Goal: Task Accomplishment & Management: Use online tool/utility

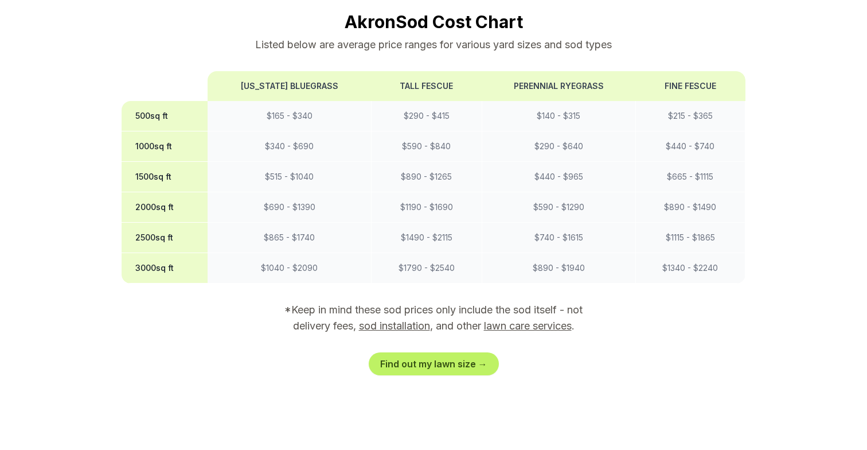
scroll to position [1072, 0]
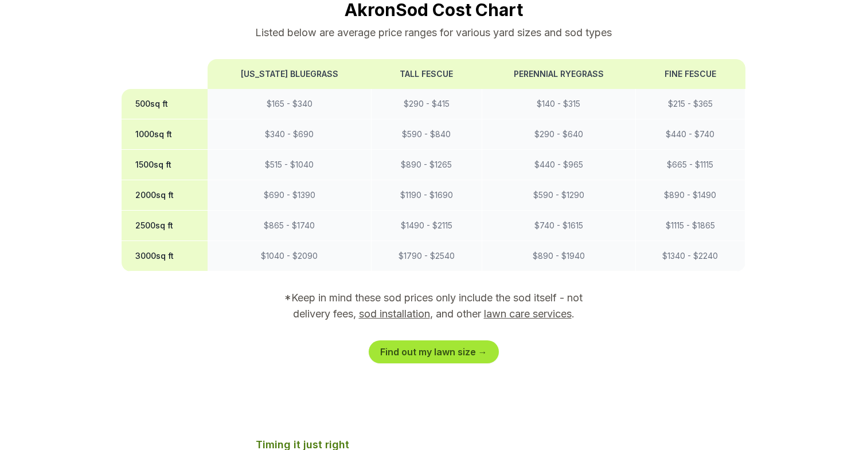
click at [435, 340] on link "Find out my lawn size →" at bounding box center [434, 351] width 130 height 23
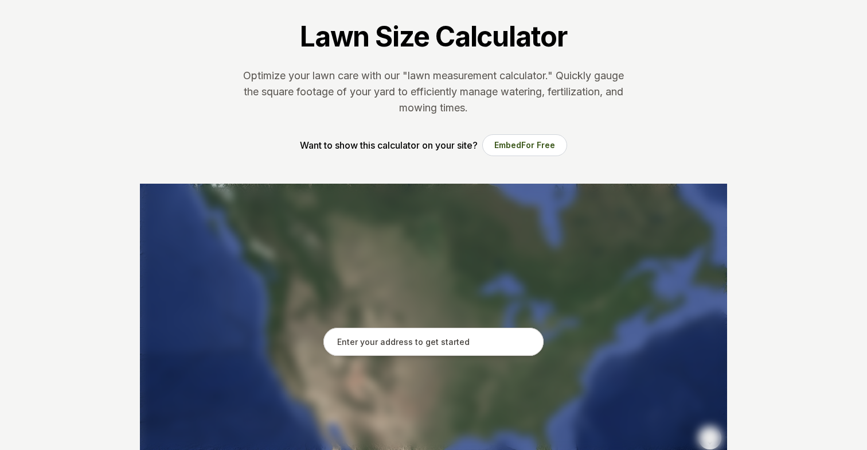
scroll to position [69, 0]
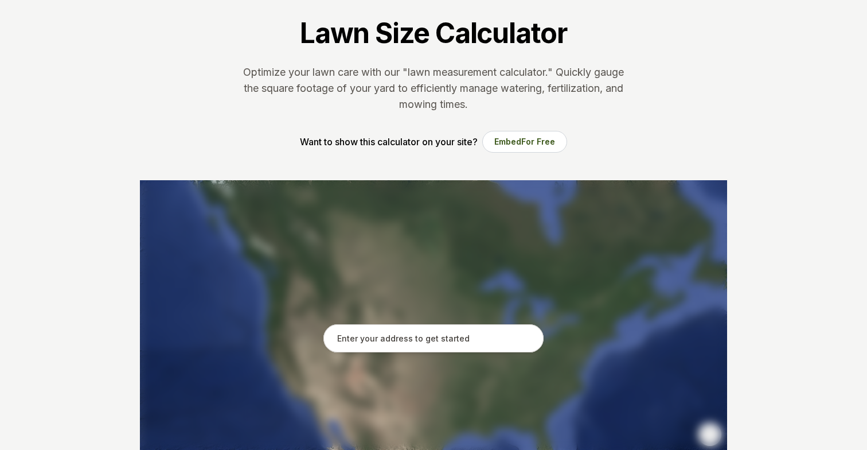
click at [362, 319] on div at bounding box center [433, 352] width 587 height 344
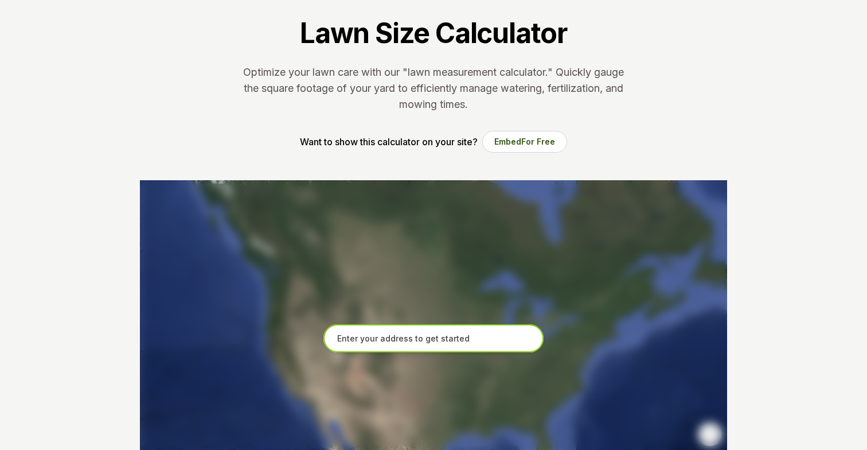
click at [364, 338] on input "text" at bounding box center [433, 338] width 220 height 29
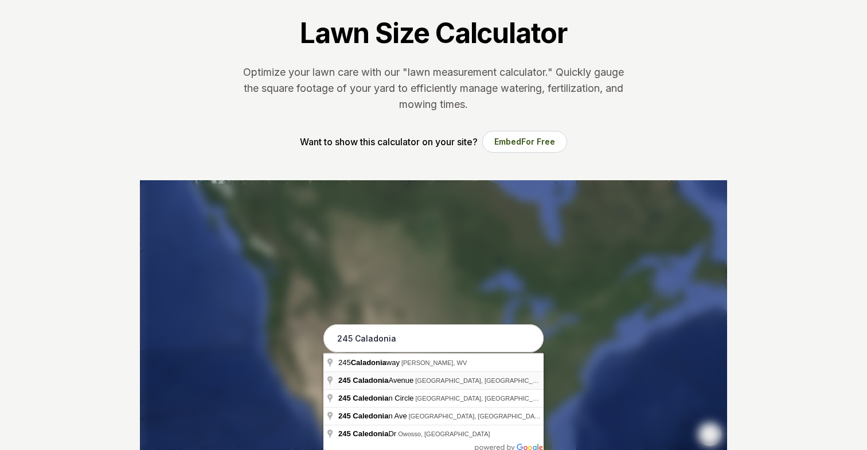
type input "[STREET_ADDRESS]"
drag, startPoint x: 389, startPoint y: 376, endPoint x: 394, endPoint y: 382, distance: 7.8
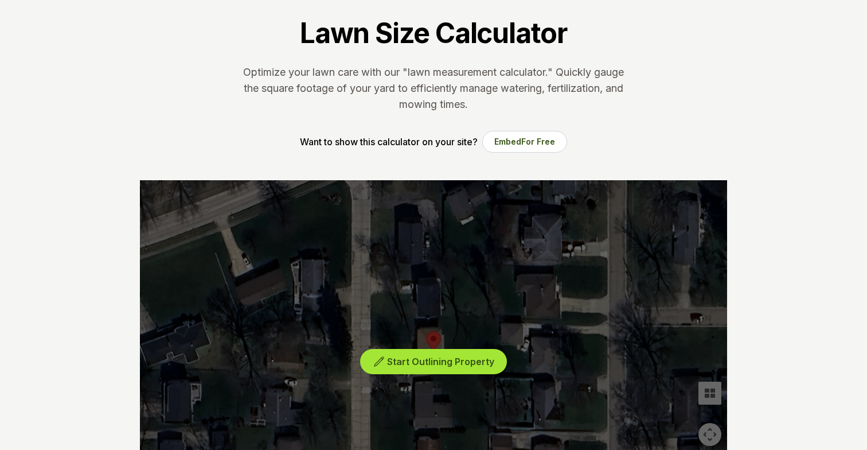
click at [386, 361] on button "Start Outlining Property" at bounding box center [433, 362] width 147 height 26
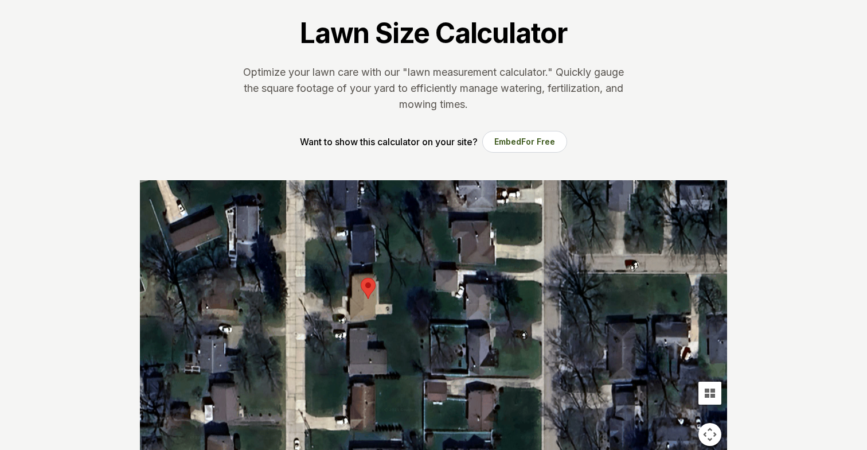
drag, startPoint x: 370, startPoint y: 318, endPoint x: 306, endPoint y: 264, distance: 83.5
click at [306, 264] on div at bounding box center [433, 352] width 587 height 344
click at [308, 265] on div at bounding box center [433, 352] width 587 height 344
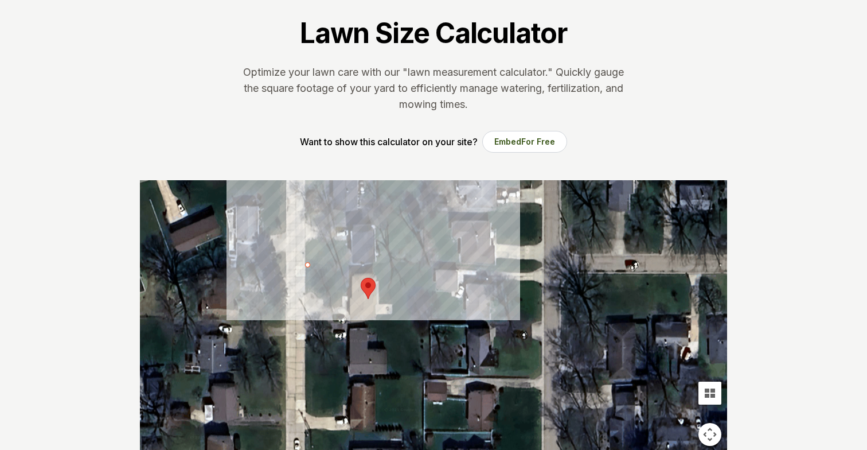
click at [432, 265] on div at bounding box center [433, 352] width 587 height 344
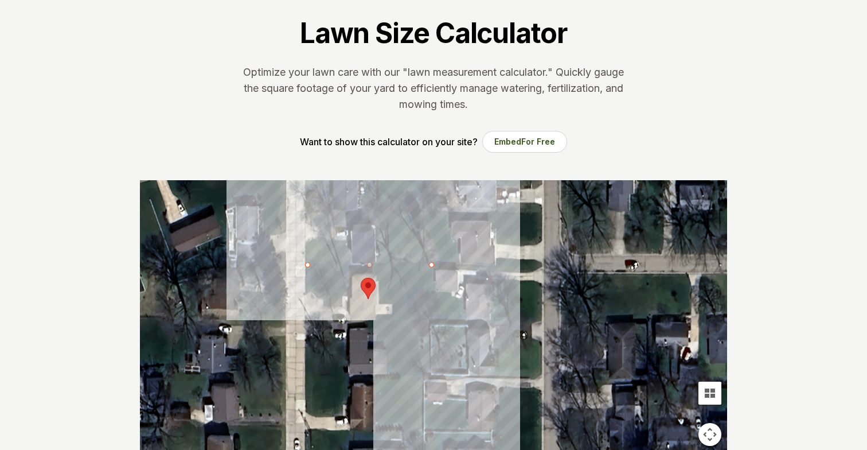
click at [420, 325] on div at bounding box center [433, 352] width 587 height 344
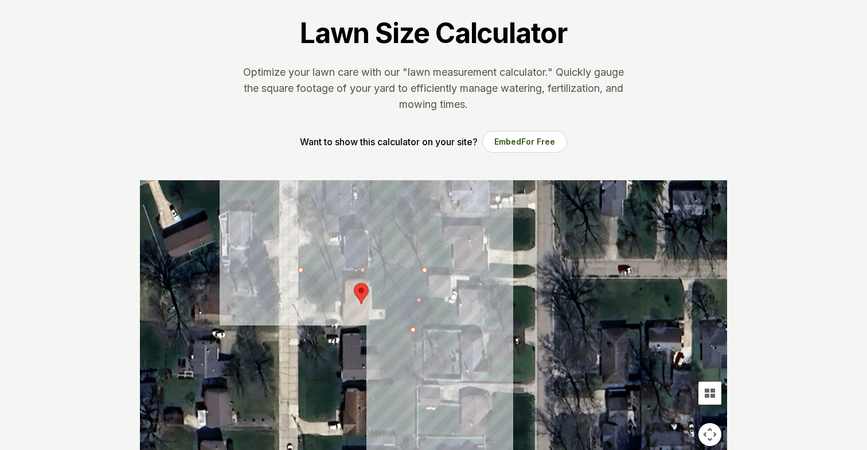
drag, startPoint x: 432, startPoint y: 265, endPoint x: 424, endPoint y: 269, distance: 9.2
click at [424, 269] on div at bounding box center [433, 352] width 587 height 344
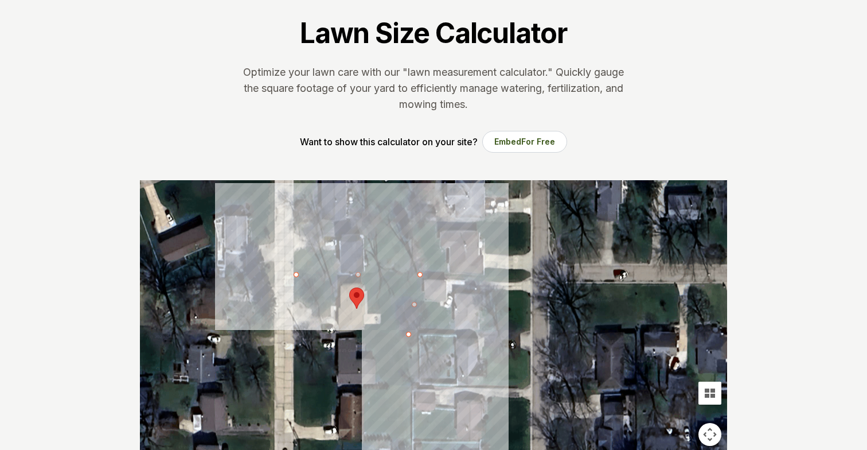
drag, startPoint x: 424, startPoint y: 269, endPoint x: 418, endPoint y: 275, distance: 7.7
click at [418, 275] on div at bounding box center [433, 352] width 587 height 344
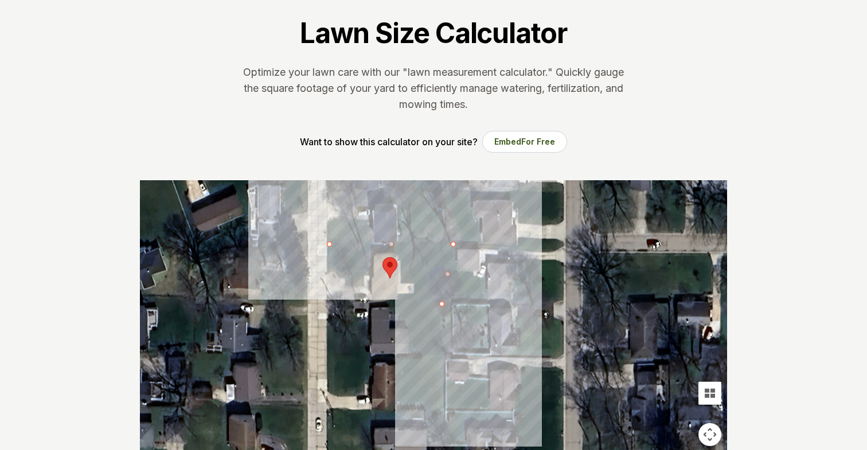
drag, startPoint x: 420, startPoint y: 275, endPoint x: 452, endPoint y: 245, distance: 43.4
click at [452, 245] on div at bounding box center [433, 352] width 587 height 344
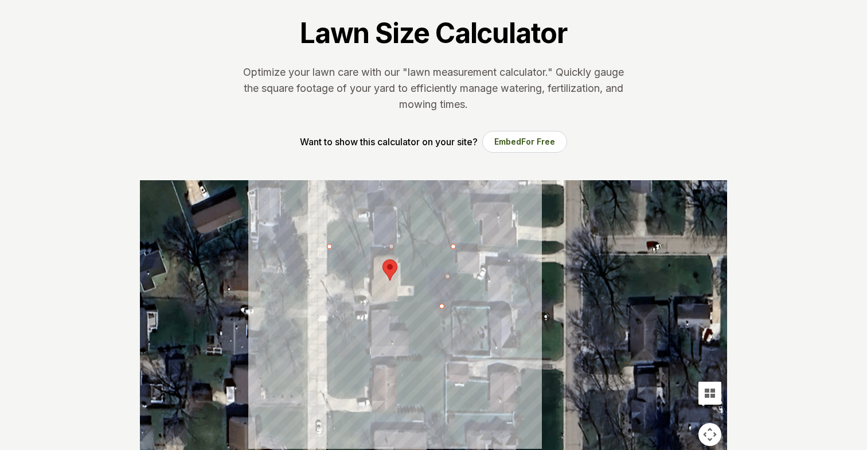
click at [327, 304] on div at bounding box center [433, 352] width 587 height 344
click at [329, 243] on div at bounding box center [433, 352] width 587 height 344
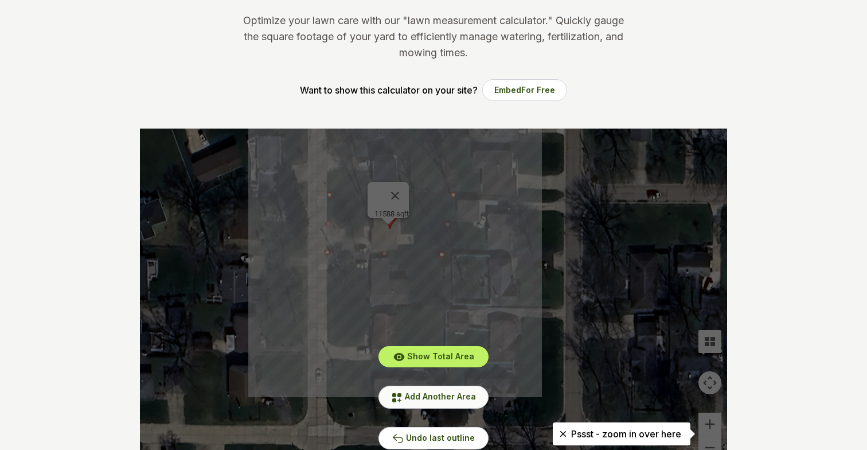
scroll to position [142, 0]
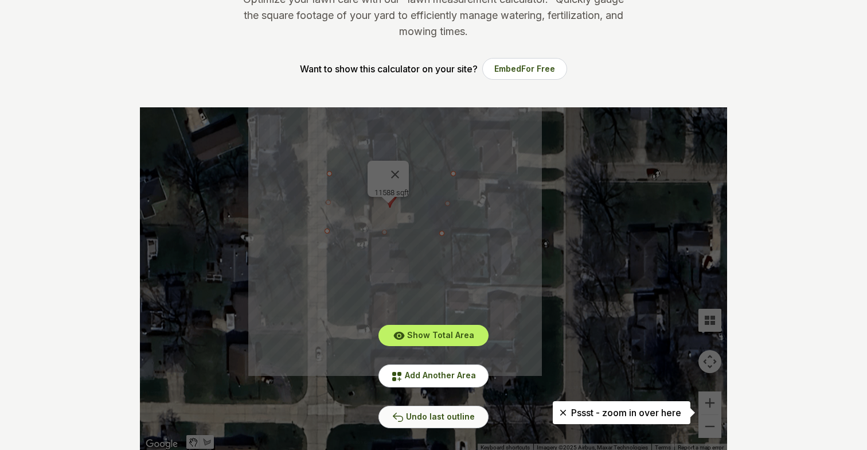
click at [431, 412] on span "Undo last outline" at bounding box center [440, 416] width 69 height 10
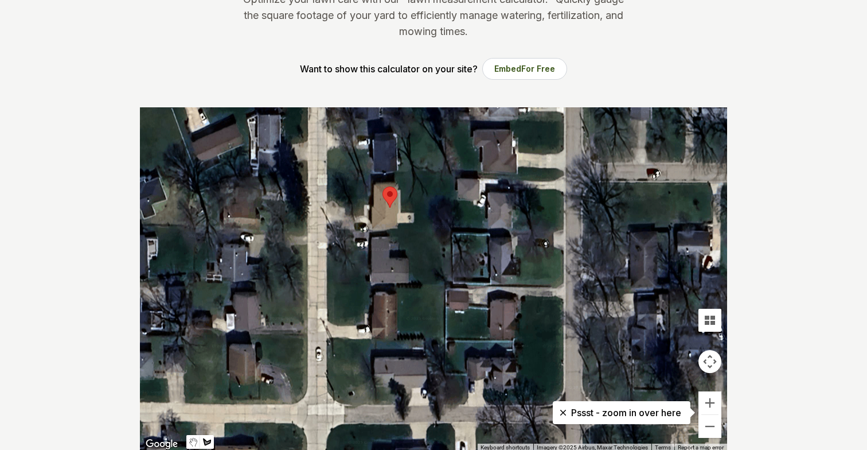
click at [443, 175] on div at bounding box center [433, 279] width 587 height 344
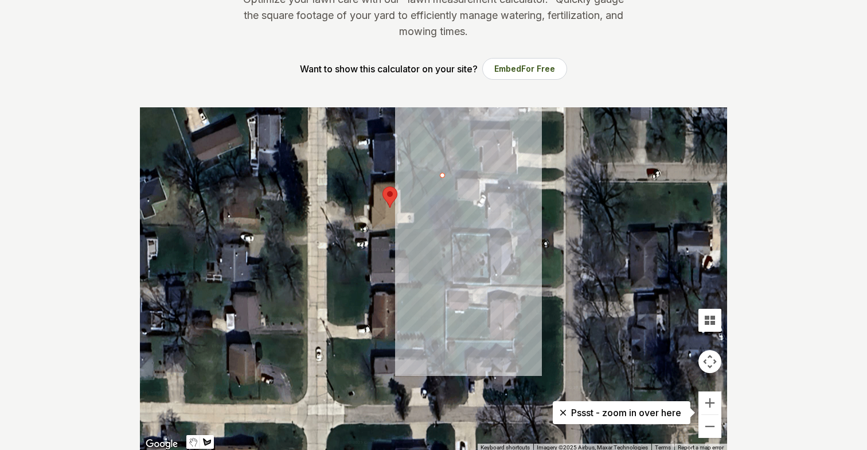
click at [442, 233] on div at bounding box center [433, 279] width 587 height 344
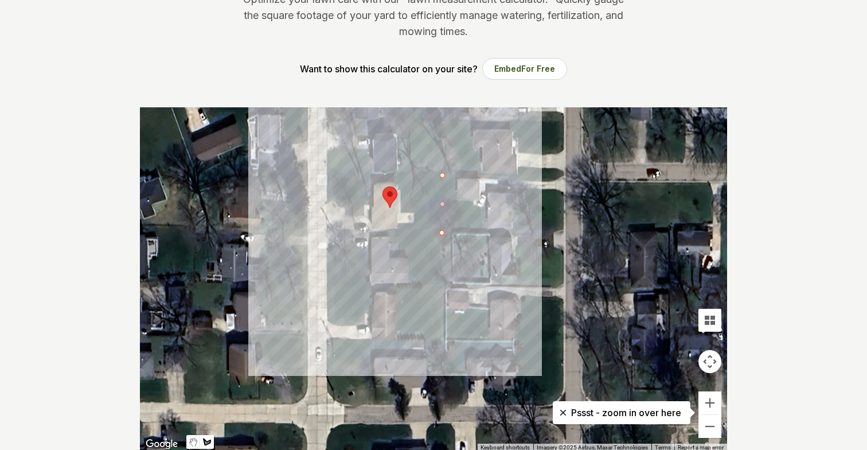
click at [327, 232] on div at bounding box center [433, 279] width 587 height 344
click at [329, 174] on div at bounding box center [433, 279] width 587 height 344
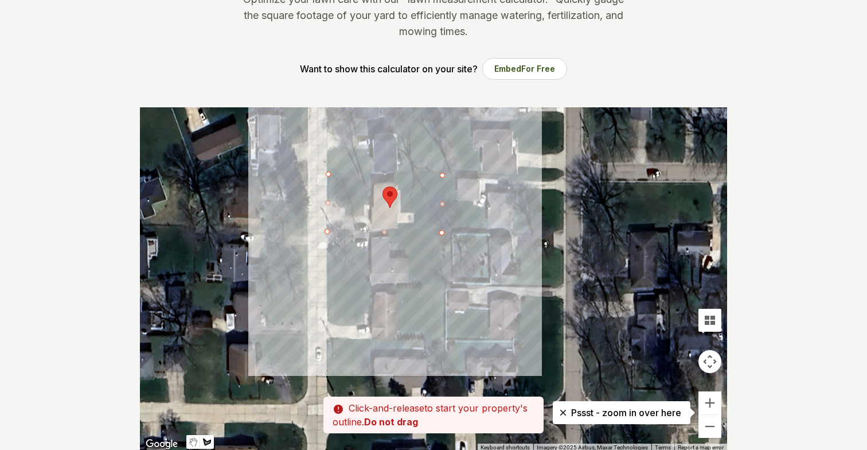
click at [440, 177] on div at bounding box center [433, 279] width 587 height 344
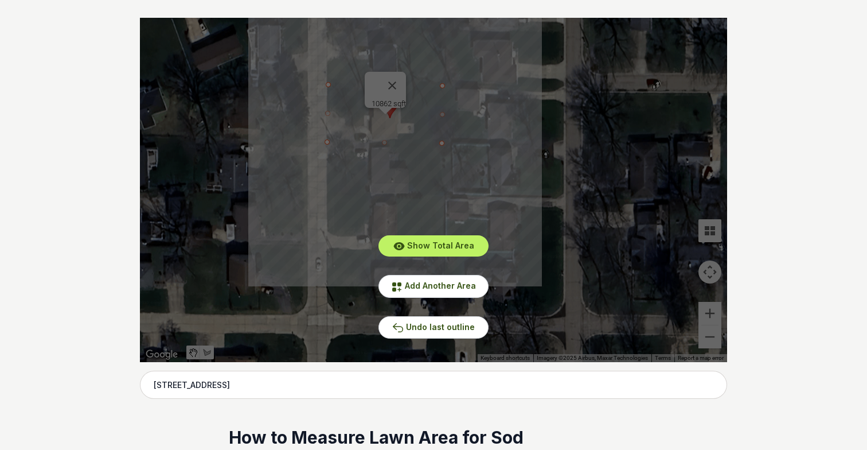
scroll to position [226, 0]
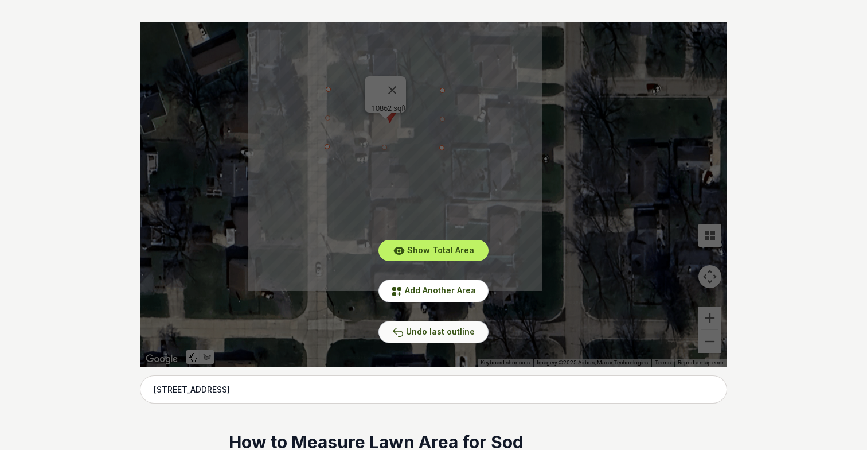
click at [428, 334] on span "Undo last outline" at bounding box center [440, 331] width 69 height 10
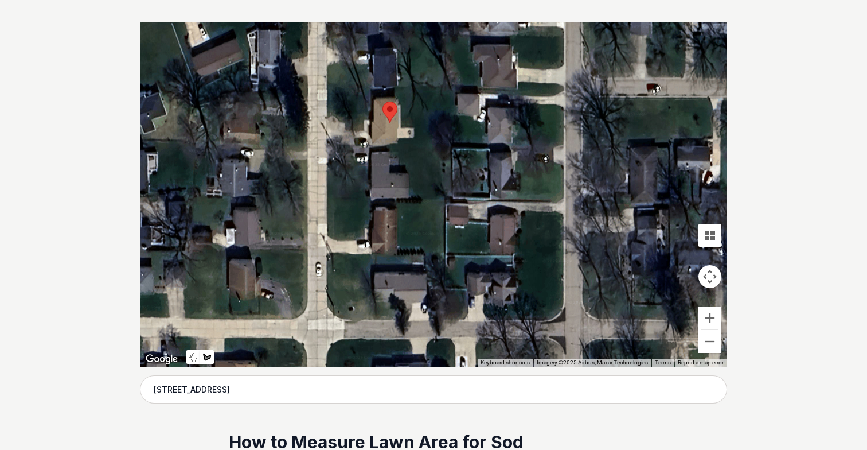
click at [330, 89] on div at bounding box center [433, 194] width 587 height 344
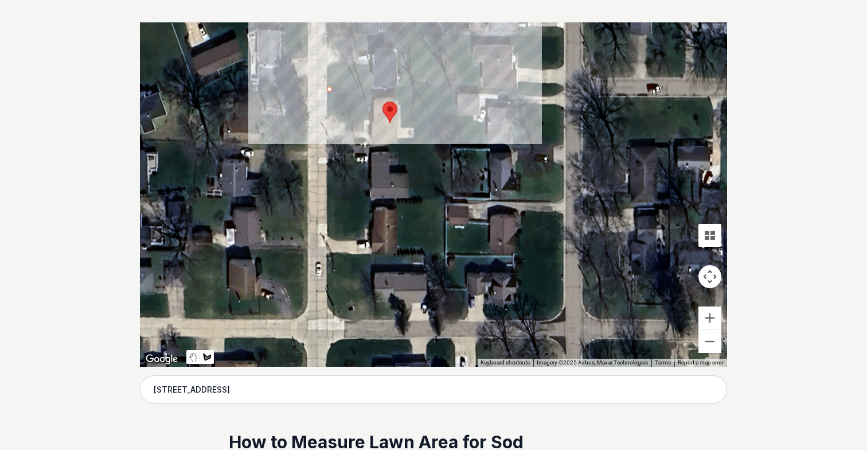
click at [446, 89] on div at bounding box center [433, 194] width 587 height 344
click at [444, 100] on div at bounding box center [433, 194] width 587 height 344
click at [326, 100] on div at bounding box center [433, 194] width 587 height 344
click at [329, 91] on div at bounding box center [433, 194] width 587 height 344
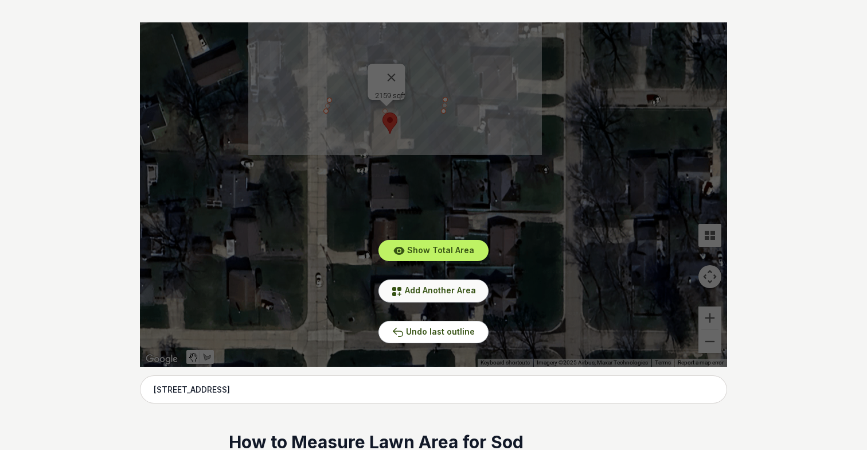
click at [408, 292] on span "Add Another Area" at bounding box center [440, 290] width 71 height 10
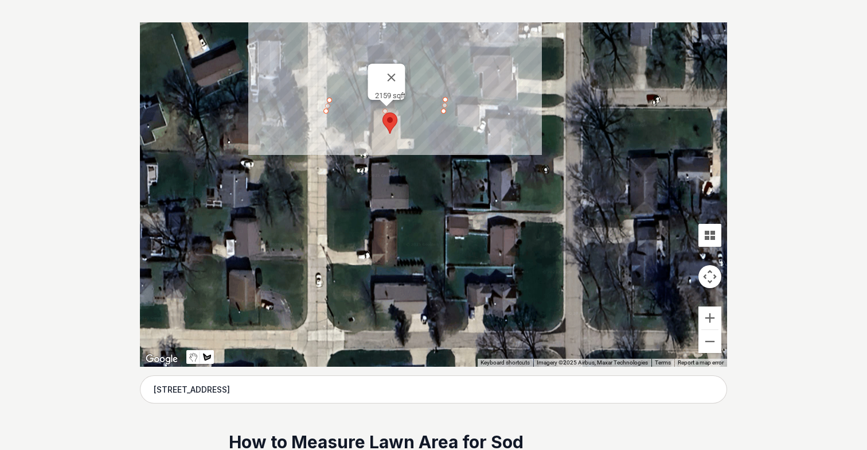
click at [326, 131] on div at bounding box center [433, 194] width 587 height 344
click at [345, 132] on div at bounding box center [433, 194] width 587 height 344
click at [345, 138] on div at bounding box center [433, 194] width 587 height 344
click at [365, 138] on div at bounding box center [433, 194] width 587 height 344
click at [365, 131] on div at bounding box center [433, 194] width 587 height 344
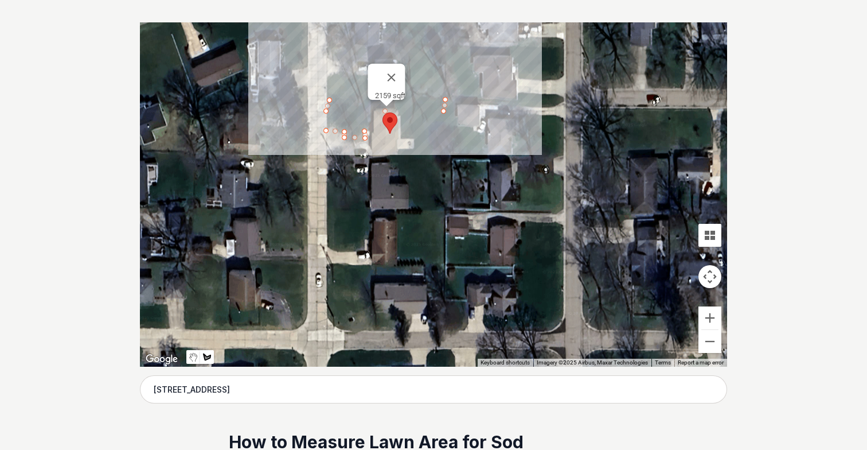
click at [368, 130] on div at bounding box center [433, 194] width 587 height 344
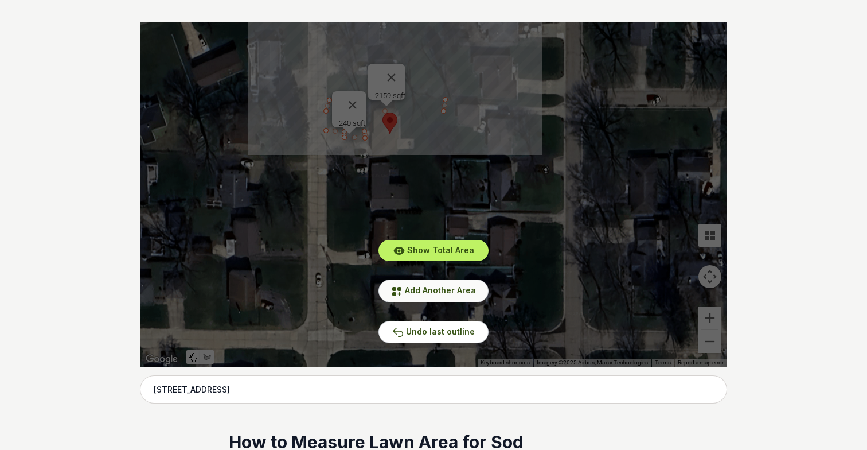
click at [405, 288] on button "Add Another Area" at bounding box center [433, 290] width 110 height 22
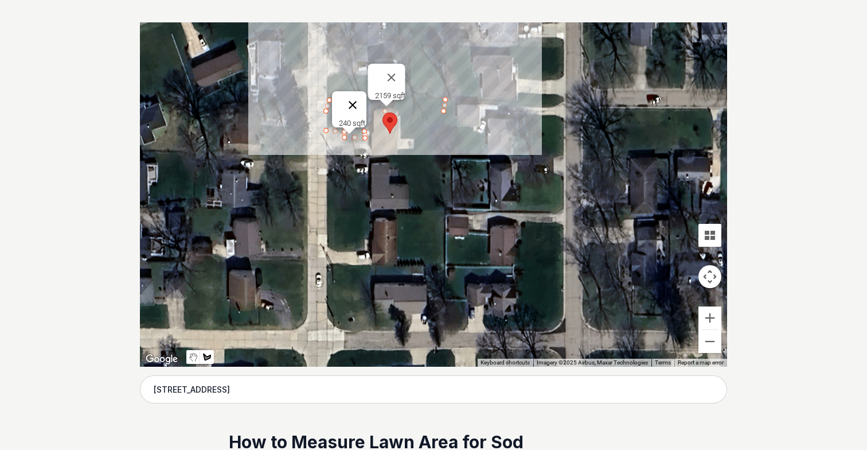
click at [356, 100] on button "Close" at bounding box center [353, 105] width 28 height 28
click at [327, 113] on div at bounding box center [433, 194] width 587 height 344
click at [370, 112] on div at bounding box center [433, 194] width 587 height 344
click at [366, 130] on div at bounding box center [433, 194] width 587 height 344
click at [362, 142] on div at bounding box center [433, 194] width 587 height 344
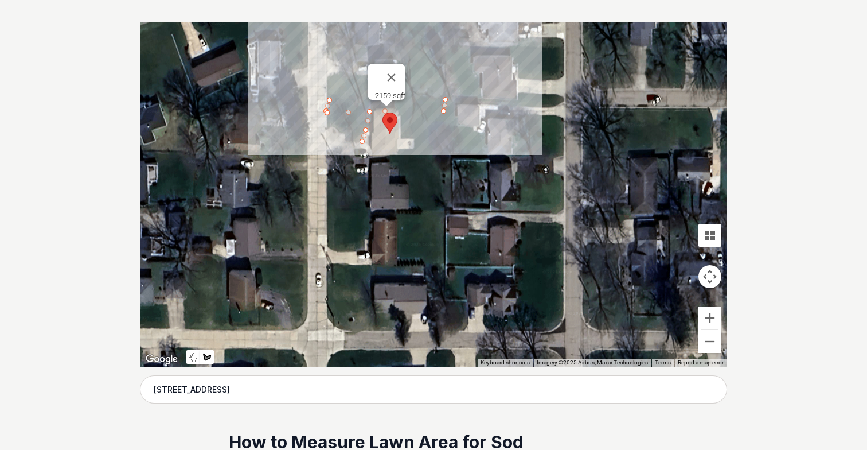
click at [345, 140] on div at bounding box center [433, 194] width 587 height 344
click at [344, 132] on div at bounding box center [433, 194] width 587 height 344
click at [335, 127] on div at bounding box center [433, 194] width 587 height 344
click at [328, 130] on div at bounding box center [433, 194] width 587 height 344
click at [328, 112] on div at bounding box center [433, 194] width 587 height 344
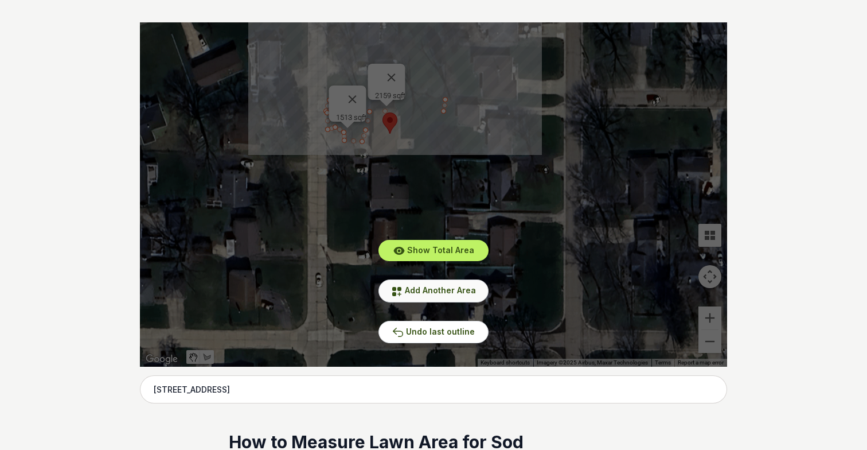
click at [421, 288] on span "Add Another Area" at bounding box center [440, 290] width 71 height 10
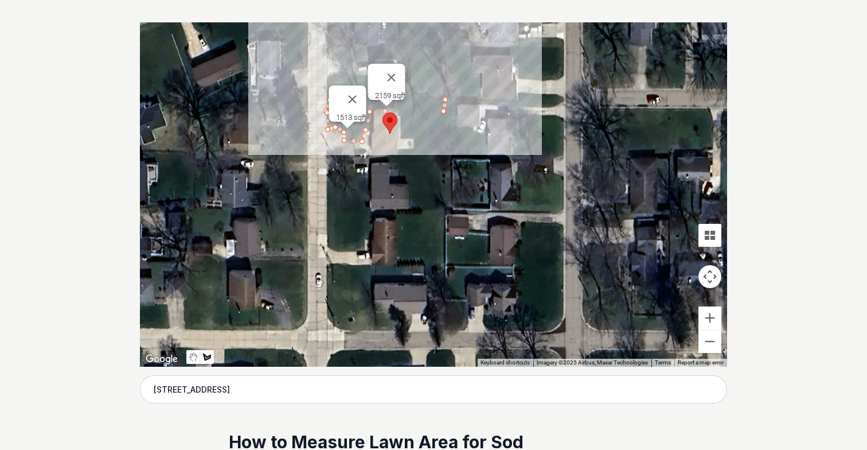
click at [369, 157] on div at bounding box center [433, 194] width 587 height 344
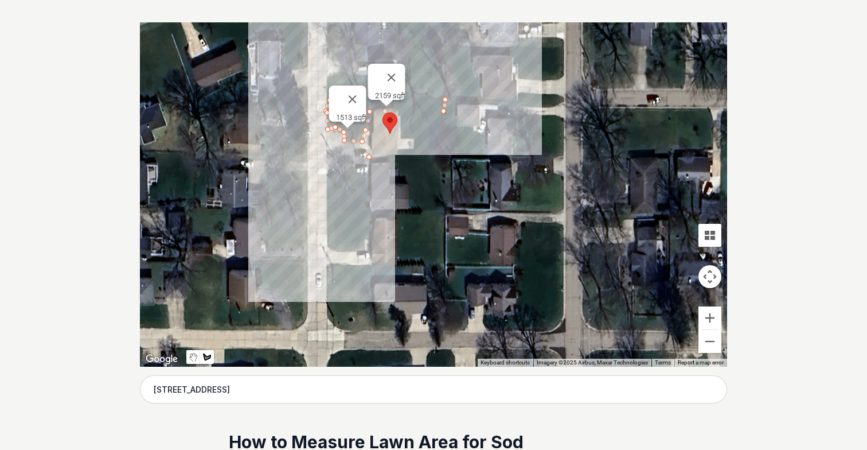
click at [369, 163] on div at bounding box center [433, 194] width 587 height 344
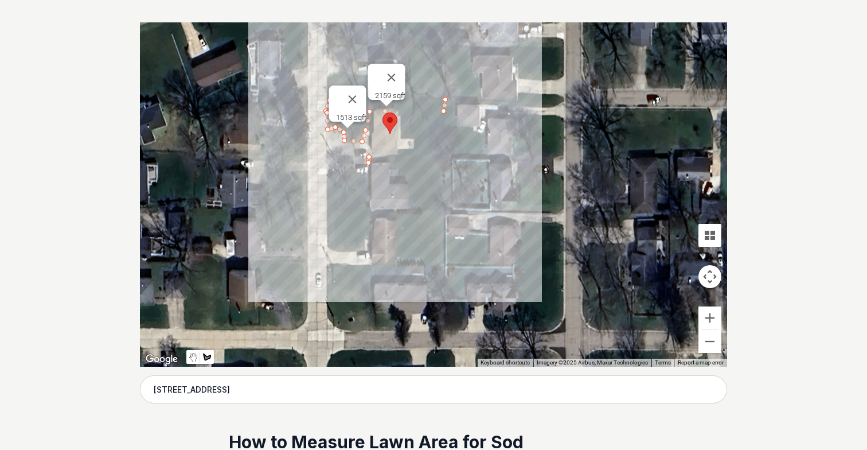
click at [442, 165] on div at bounding box center [433, 194] width 587 height 344
click at [443, 113] on div at bounding box center [433, 194] width 587 height 344
click at [398, 112] on div at bounding box center [433, 194] width 587 height 344
click at [397, 116] on div at bounding box center [433, 194] width 587 height 344
click at [400, 116] on div at bounding box center [433, 194] width 587 height 344
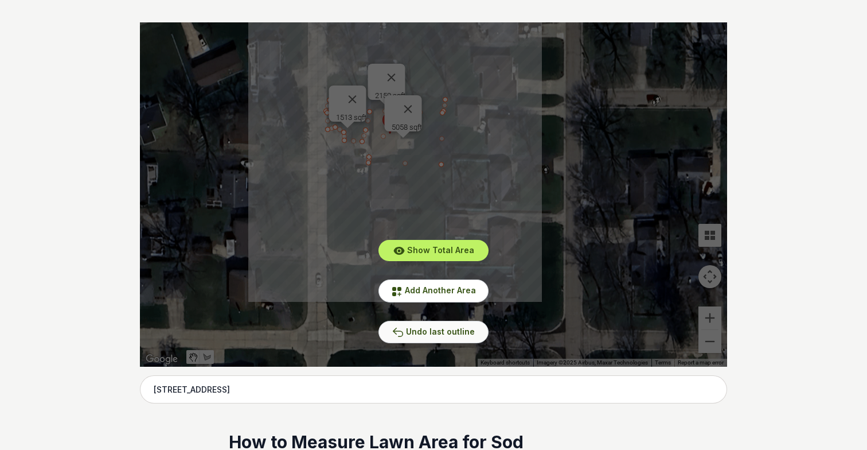
click at [441, 338] on button "Undo last outline" at bounding box center [433, 332] width 110 height 22
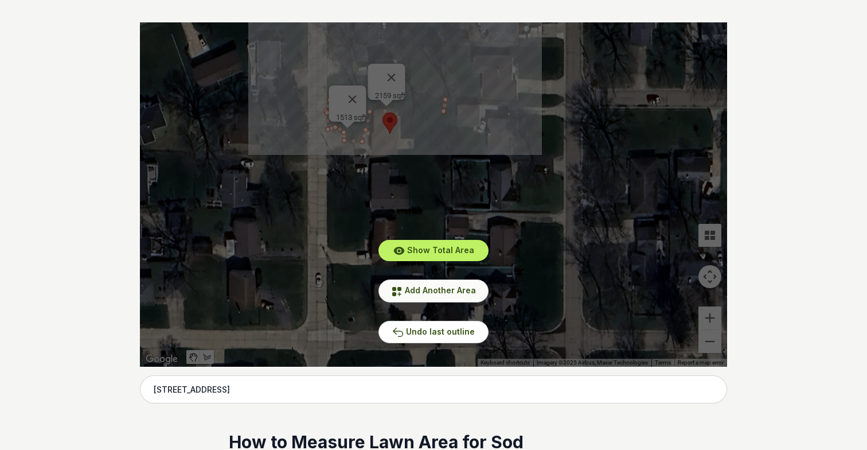
click at [420, 293] on span "Add Another Area" at bounding box center [440, 290] width 71 height 10
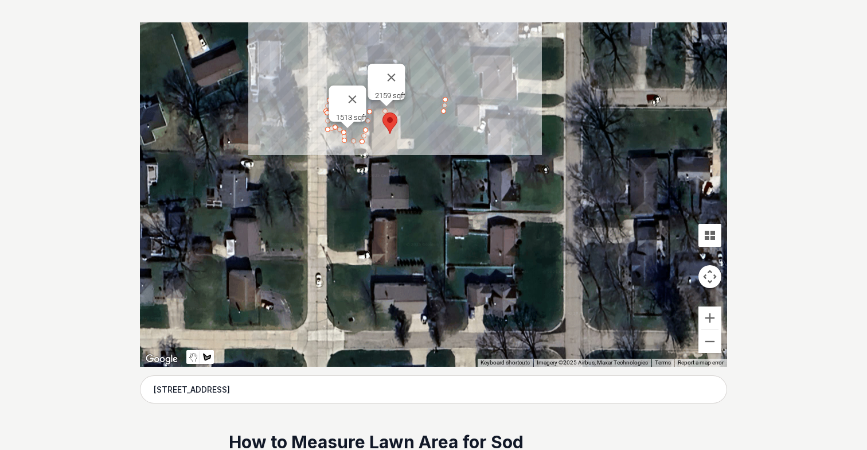
click at [397, 115] on div at bounding box center [433, 194] width 587 height 344
click at [402, 116] on div at bounding box center [433, 194] width 587 height 344
click at [401, 138] on div at bounding box center [433, 194] width 587 height 344
click at [414, 139] on div at bounding box center [433, 194] width 587 height 344
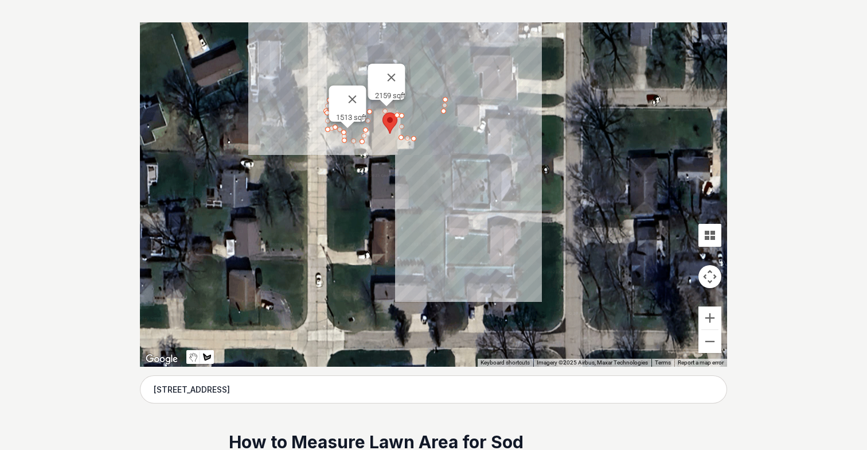
click at [414, 153] on div at bounding box center [433, 194] width 587 height 344
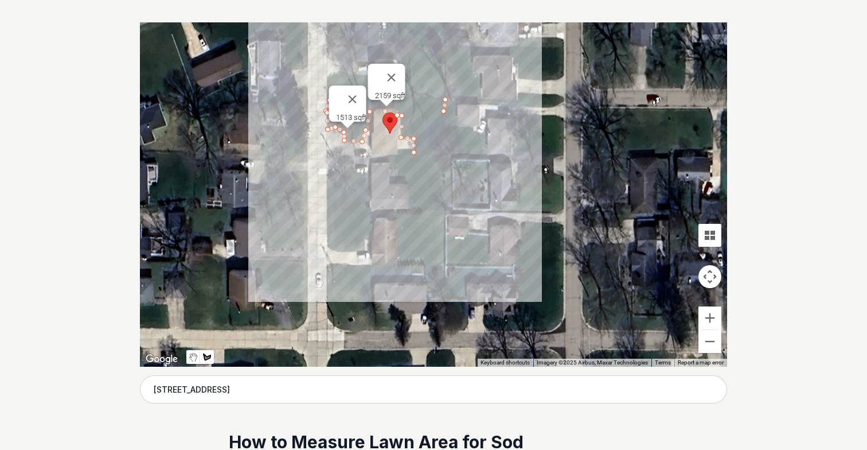
click at [399, 151] on div at bounding box center [433, 194] width 587 height 344
click at [399, 155] on div at bounding box center [433, 194] width 587 height 344
click at [373, 157] on div at bounding box center [433, 194] width 587 height 344
click at [373, 159] on div at bounding box center [433, 194] width 587 height 344
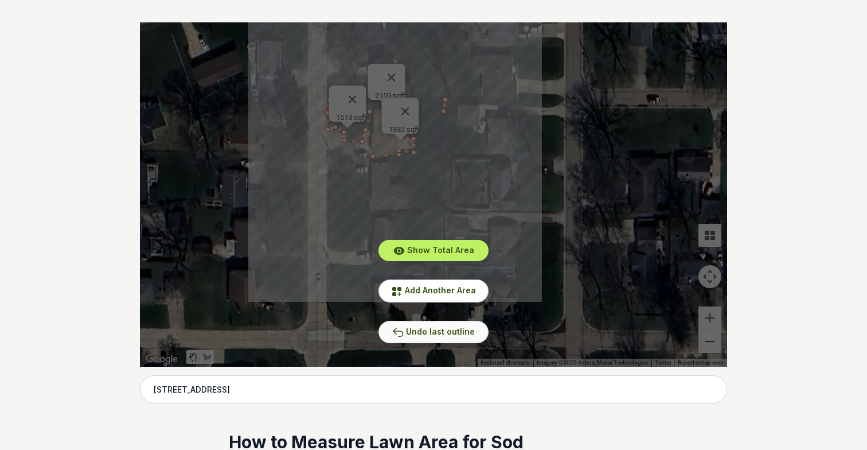
click at [445, 331] on span "Undo last outline" at bounding box center [440, 331] width 69 height 10
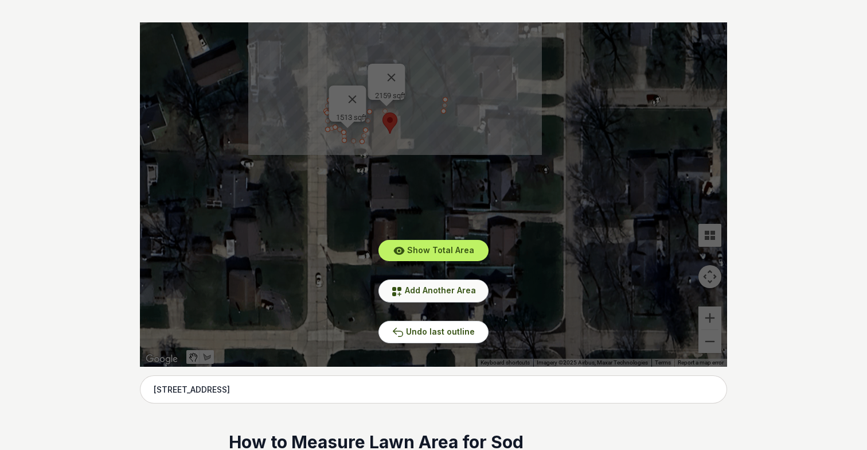
click at [449, 291] on span "Add Another Area" at bounding box center [440, 290] width 71 height 10
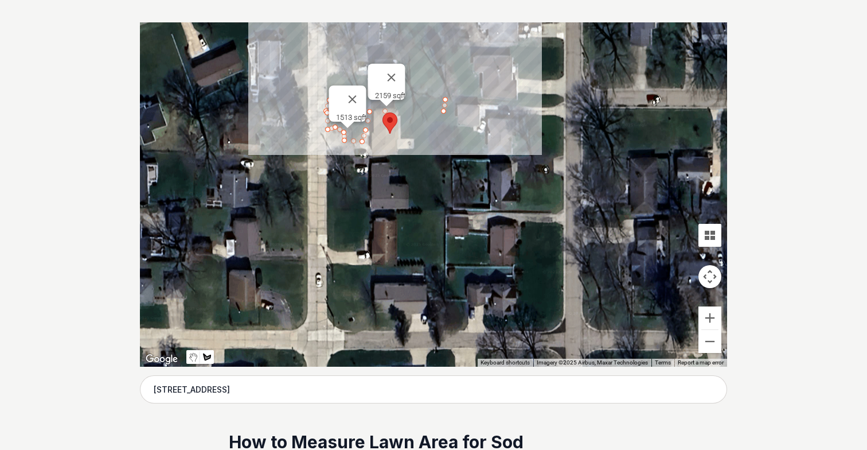
click at [401, 113] on div at bounding box center [433, 194] width 587 height 344
click at [401, 139] on div at bounding box center [433, 194] width 587 height 344
click at [415, 139] on div at bounding box center [433, 194] width 587 height 344
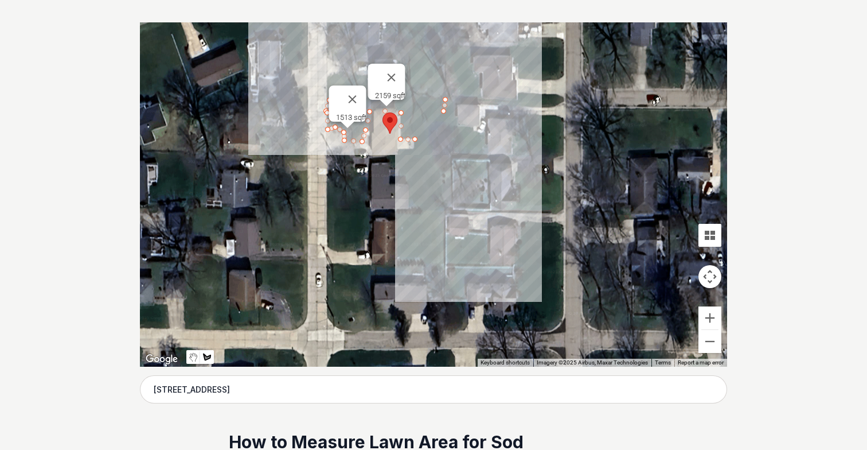
click at [415, 148] on div at bounding box center [433, 194] width 587 height 344
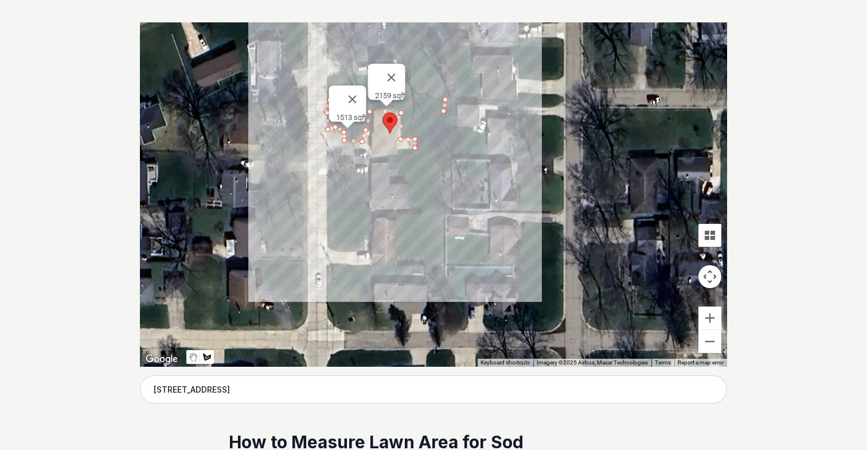
click at [400, 149] on div at bounding box center [433, 194] width 587 height 344
click at [400, 151] on div at bounding box center [433, 194] width 587 height 344
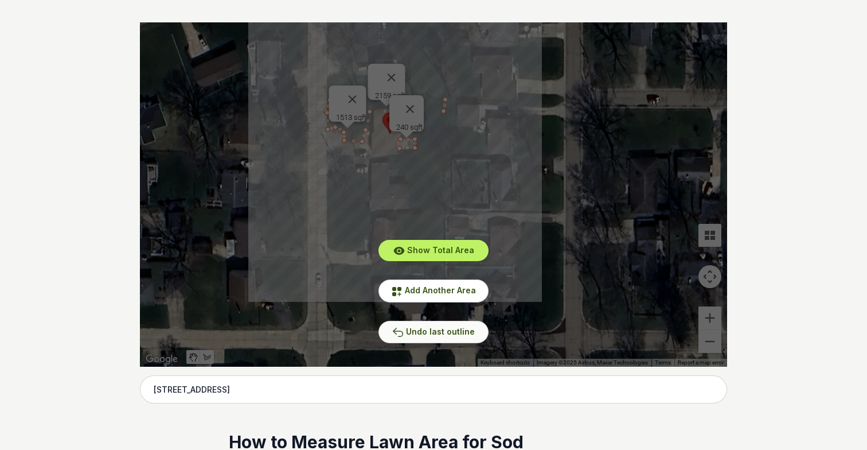
click at [431, 333] on span "Undo last outline" at bounding box center [440, 331] width 69 height 10
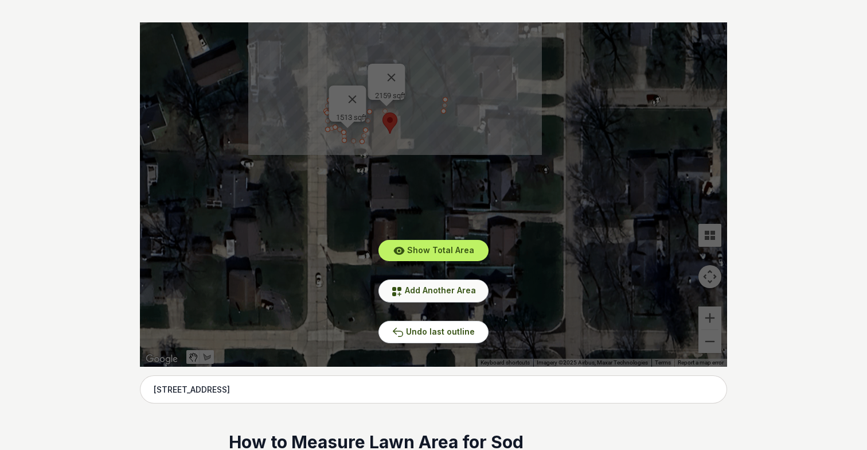
click at [424, 296] on button "Add Another Area" at bounding box center [433, 290] width 110 height 22
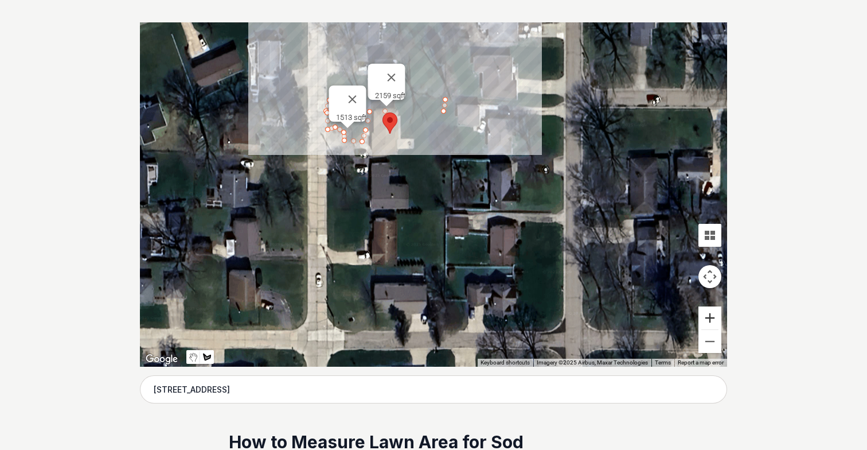
click at [709, 319] on button "Zoom in" at bounding box center [709, 317] width 23 height 23
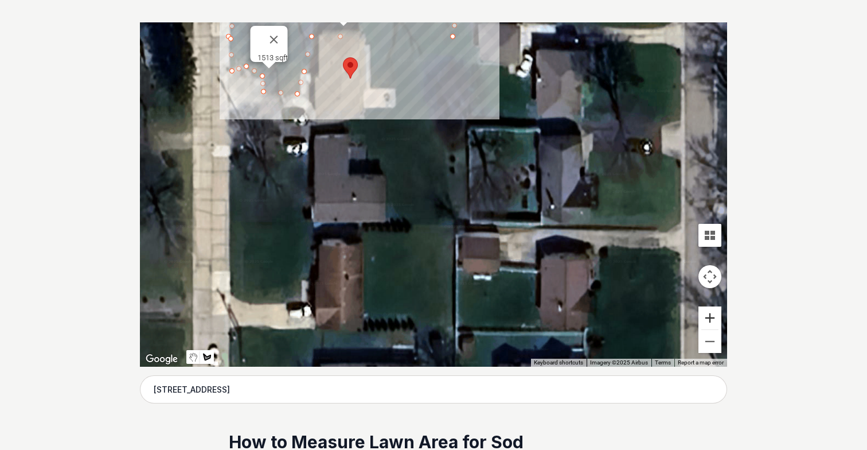
click at [709, 319] on button "Zoom in" at bounding box center [709, 317] width 23 height 23
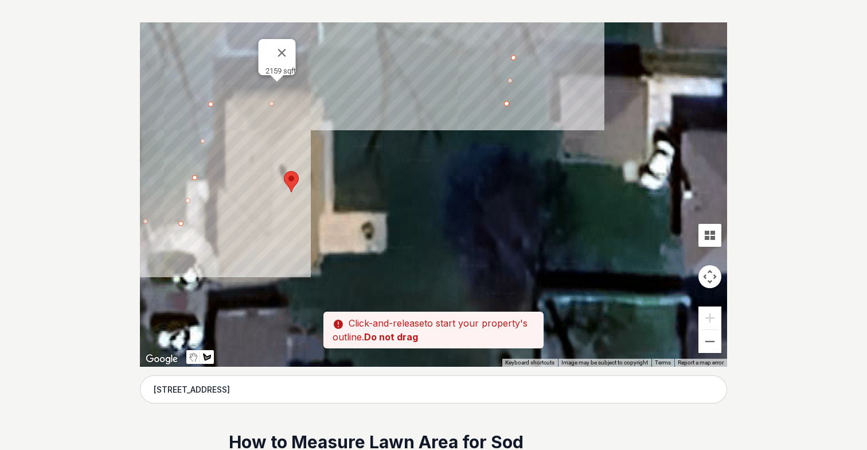
drag, startPoint x: 464, startPoint y: 144, endPoint x: 497, endPoint y: 381, distance: 239.6
click at [497, 366] on div "Pssst - zoom in over here ← Move left → Move right ↑ Move up ↓ Move down + Zoom…" at bounding box center [433, 194] width 587 height 344
click at [325, 108] on div at bounding box center [433, 194] width 587 height 344
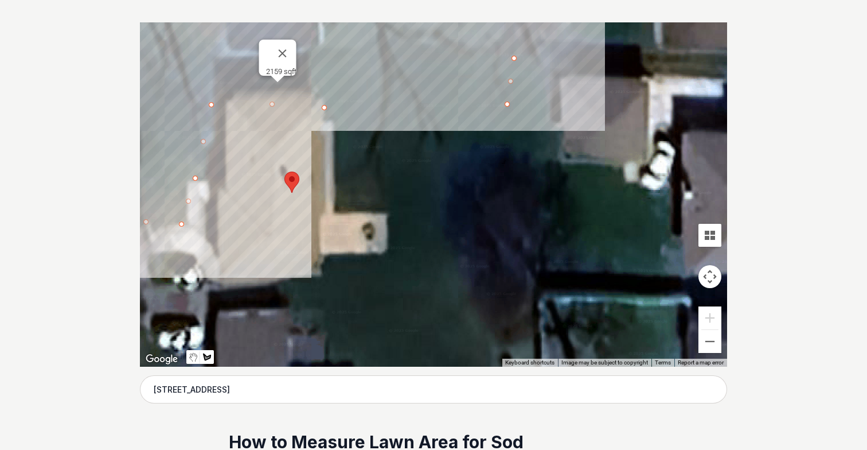
click at [324, 122] on div at bounding box center [433, 194] width 587 height 344
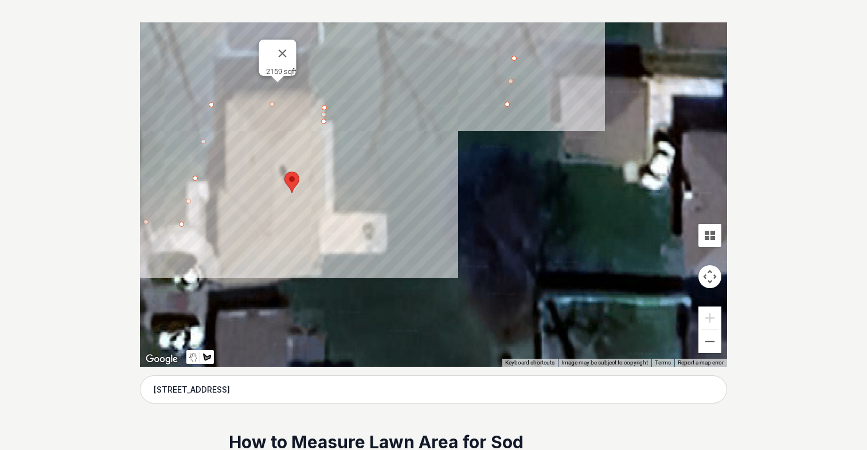
click at [330, 123] on div at bounding box center [433, 194] width 587 height 344
click at [334, 213] on div at bounding box center [433, 194] width 587 height 344
click at [388, 210] on div at bounding box center [433, 194] width 587 height 344
click at [385, 252] on div at bounding box center [433, 194] width 587 height 344
click at [324, 256] on div at bounding box center [433, 194] width 587 height 344
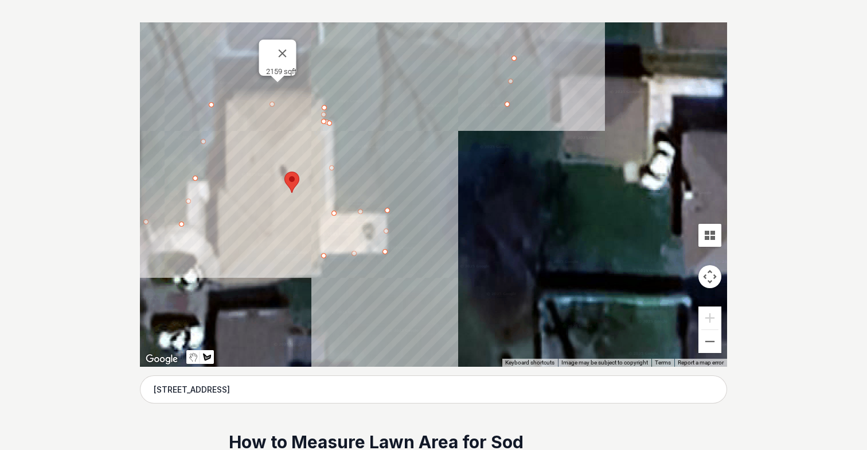
click at [322, 276] on div at bounding box center [433, 194] width 587 height 344
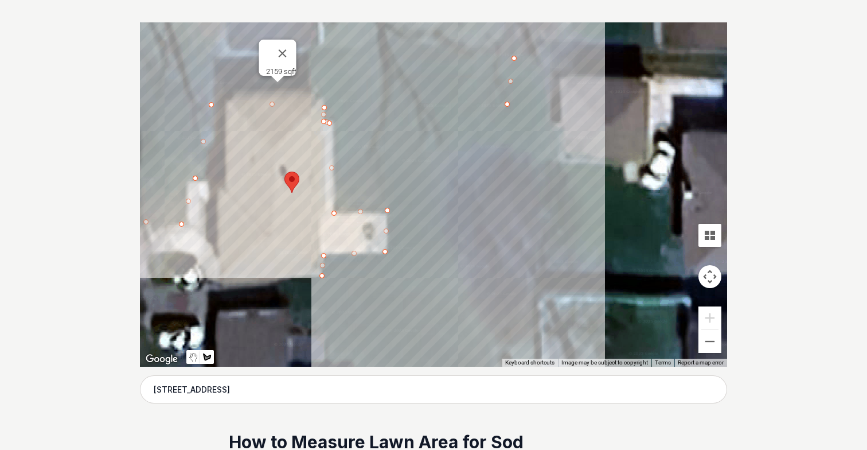
click at [465, 271] on div at bounding box center [433, 194] width 587 height 344
click at [505, 108] on div at bounding box center [433, 194] width 587 height 344
click at [325, 107] on div at bounding box center [433, 194] width 587 height 344
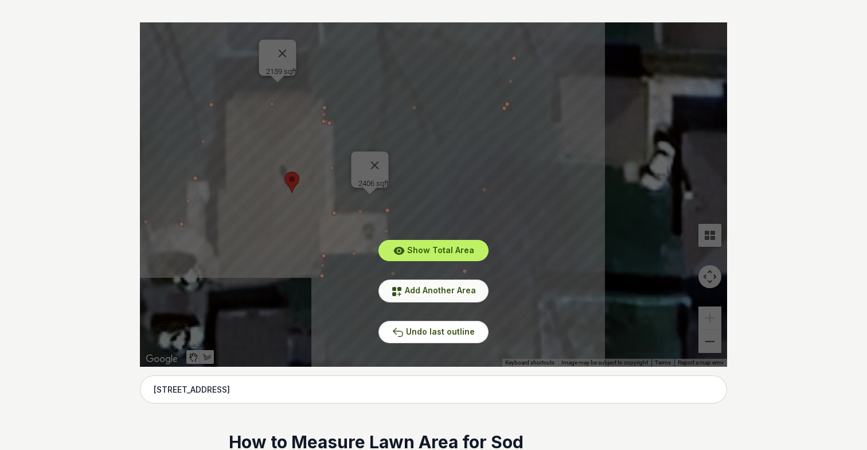
click at [419, 296] on button "Add Another Area" at bounding box center [433, 290] width 110 height 22
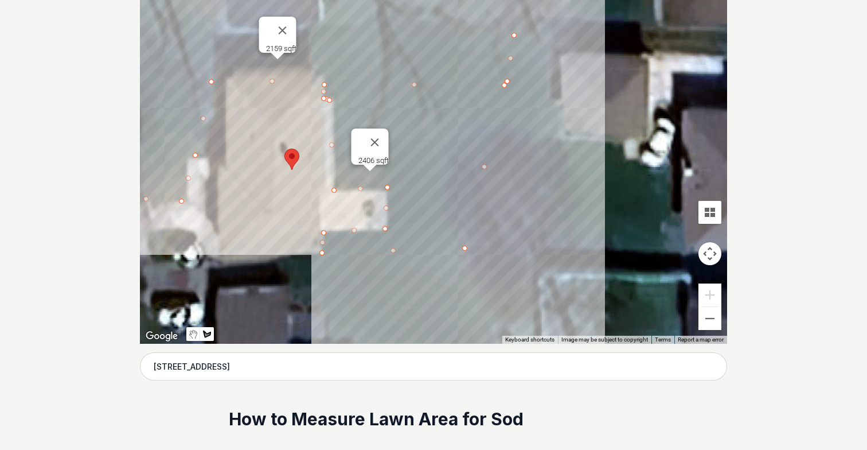
scroll to position [261, 0]
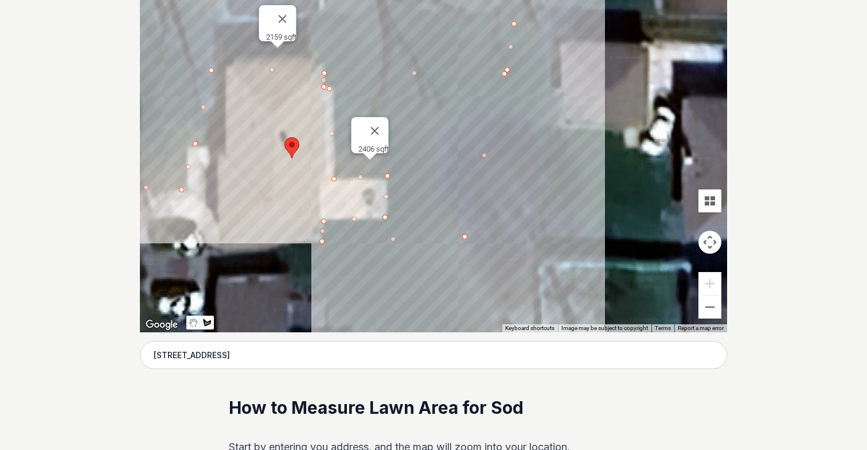
click at [207, 257] on div at bounding box center [433, 160] width 587 height 344
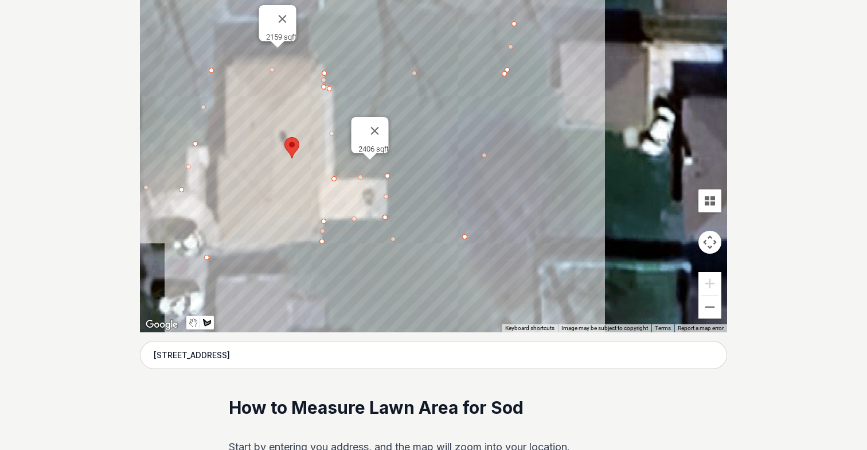
click at [208, 271] on div at bounding box center [433, 160] width 587 height 344
click at [469, 265] on div at bounding box center [433, 160] width 587 height 344
click at [467, 242] on div at bounding box center [433, 160] width 587 height 344
click at [294, 245] on div at bounding box center [433, 160] width 587 height 344
click at [205, 257] on div at bounding box center [433, 160] width 587 height 344
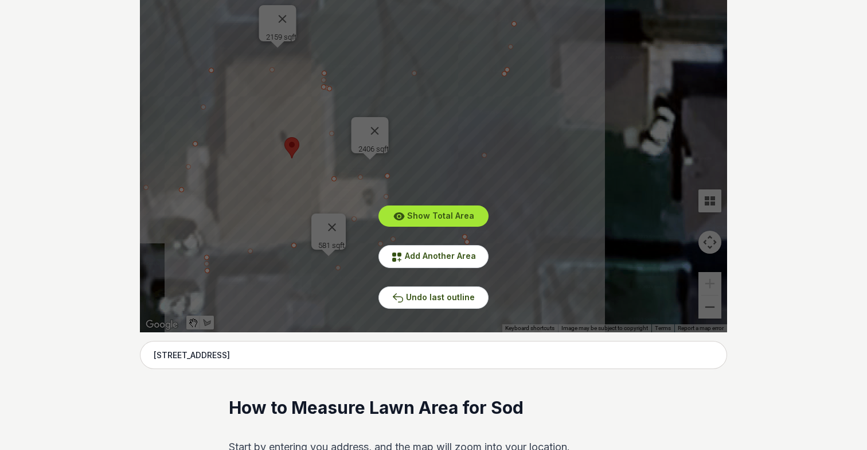
click at [438, 213] on span "Show Total Area" at bounding box center [440, 215] width 67 height 10
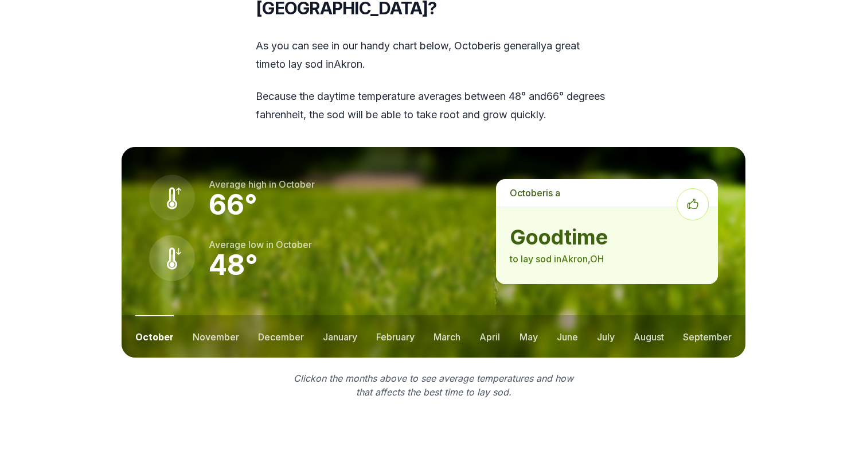
scroll to position [1552, 0]
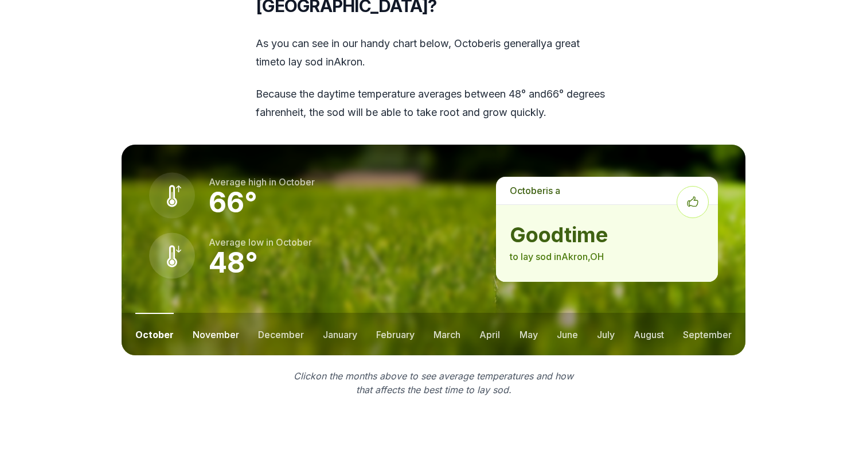
click at [208, 312] on button "november" at bounding box center [216, 333] width 46 height 42
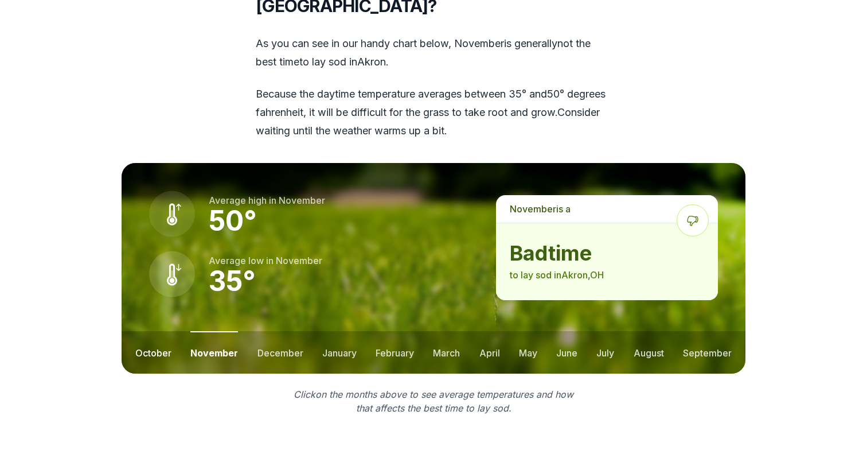
click at [146, 331] on button "october" at bounding box center [153, 352] width 36 height 42
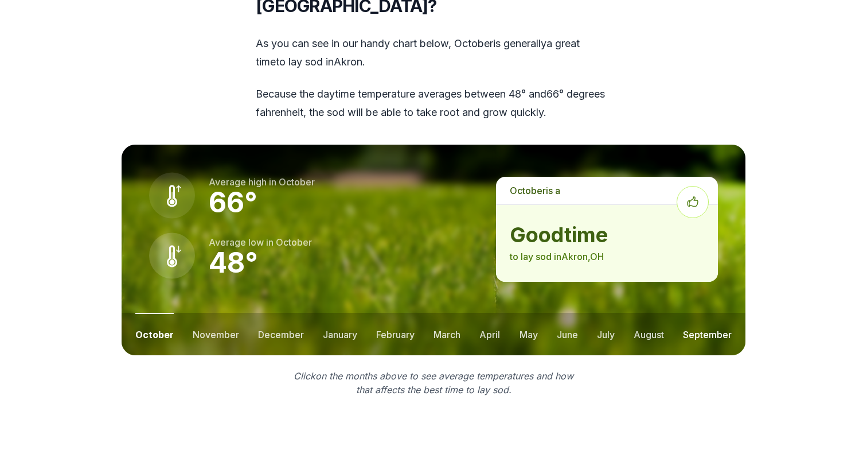
click at [702, 312] on button "september" at bounding box center [707, 333] width 49 height 42
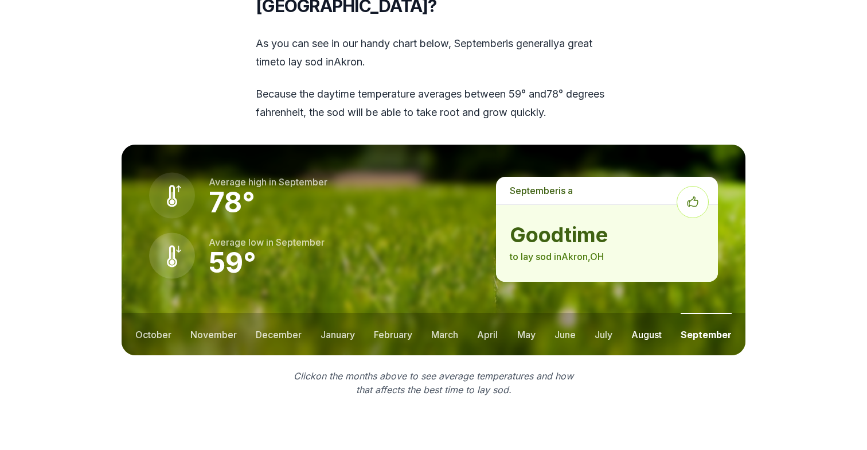
click at [651, 312] on button "august" at bounding box center [646, 333] width 30 height 42
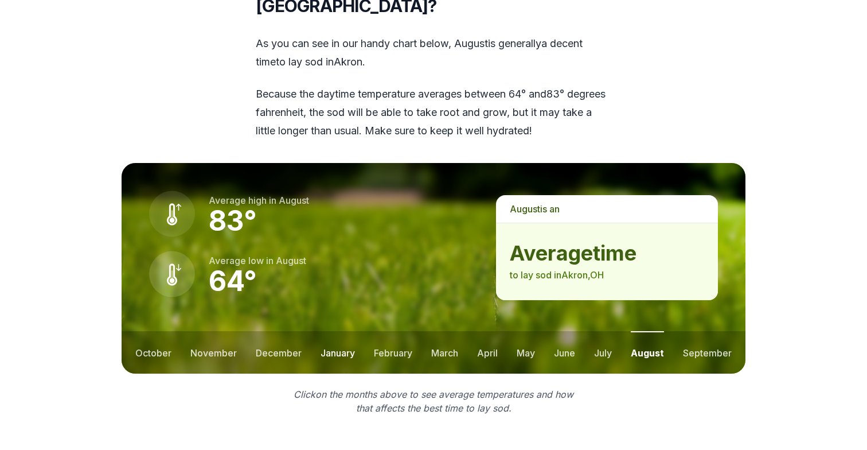
click at [332, 331] on button "january" at bounding box center [338, 352] width 34 height 42
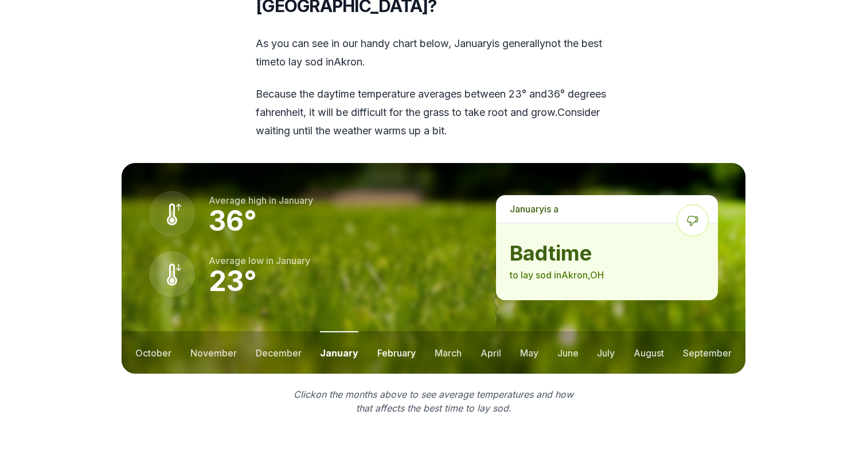
click at [377, 331] on button "february" at bounding box center [396, 352] width 38 height 42
click at [458, 331] on button "march" at bounding box center [448, 352] width 27 height 42
click at [498, 331] on button "april" at bounding box center [490, 352] width 21 height 42
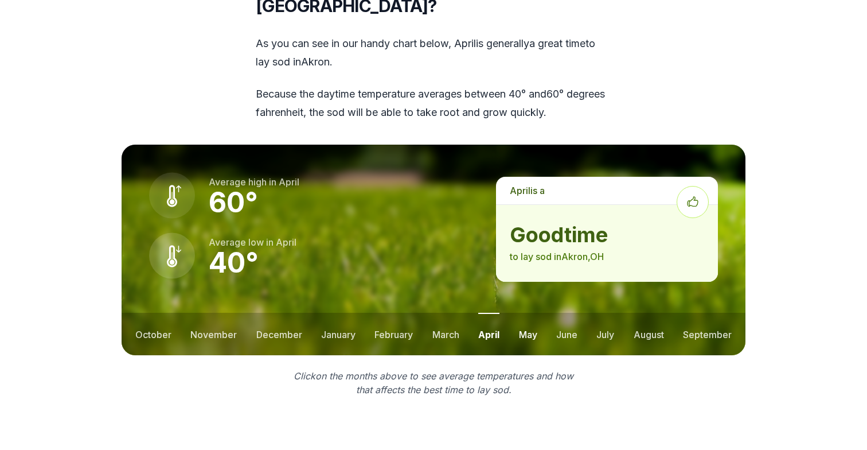
click at [534, 312] on button "may" at bounding box center [528, 333] width 18 height 42
click at [573, 312] on button "june" at bounding box center [566, 333] width 21 height 42
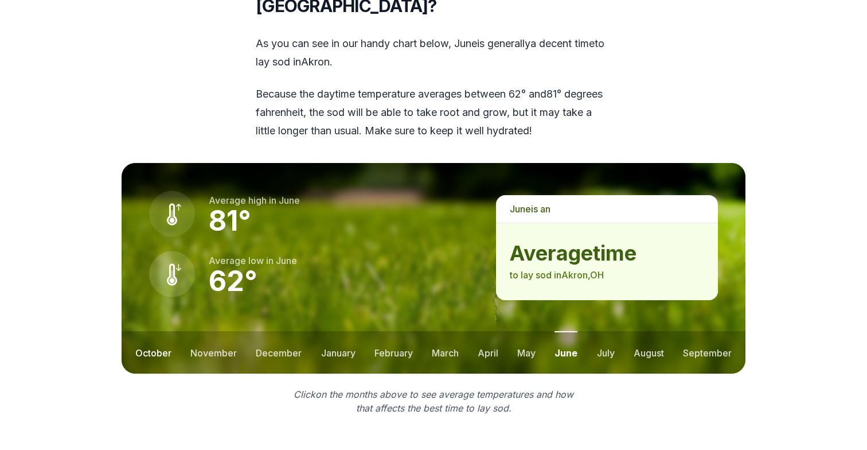
click at [138, 331] on button "october" at bounding box center [153, 352] width 36 height 42
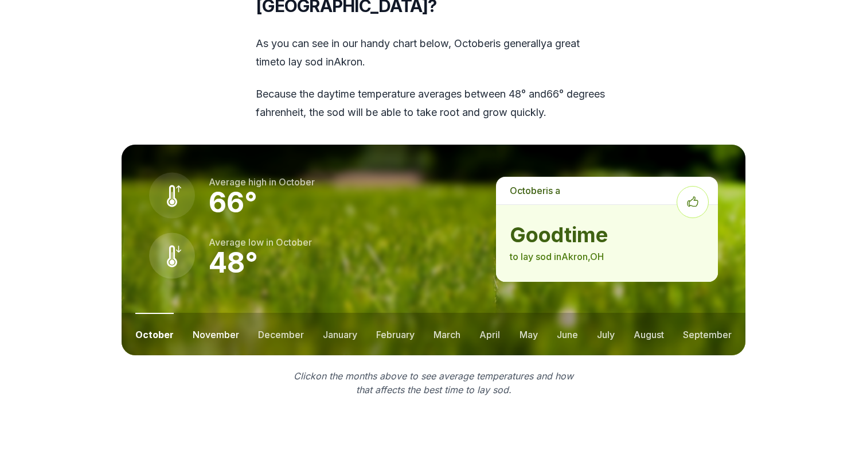
click at [214, 312] on button "november" at bounding box center [216, 333] width 46 height 42
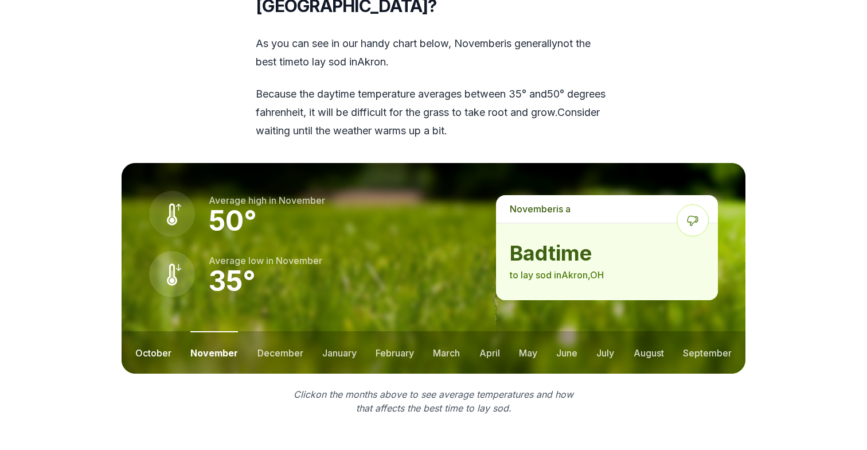
click at [154, 331] on button "october" at bounding box center [153, 352] width 36 height 42
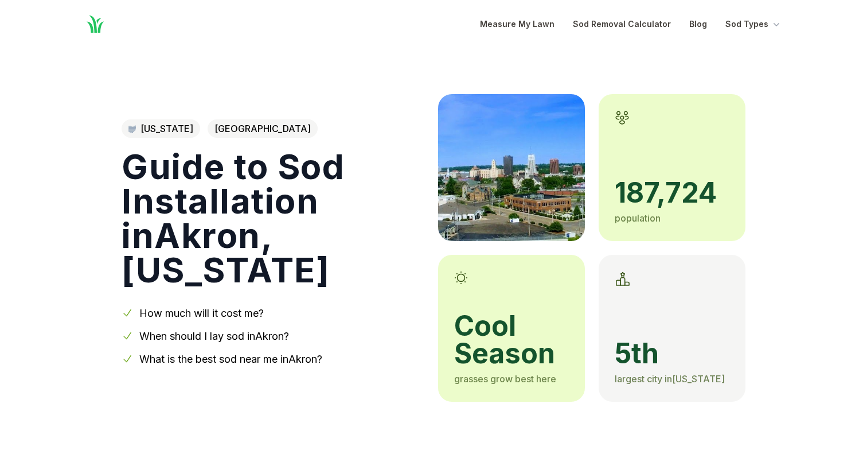
scroll to position [0, 0]
